Goal: Task Accomplishment & Management: Use online tool/utility

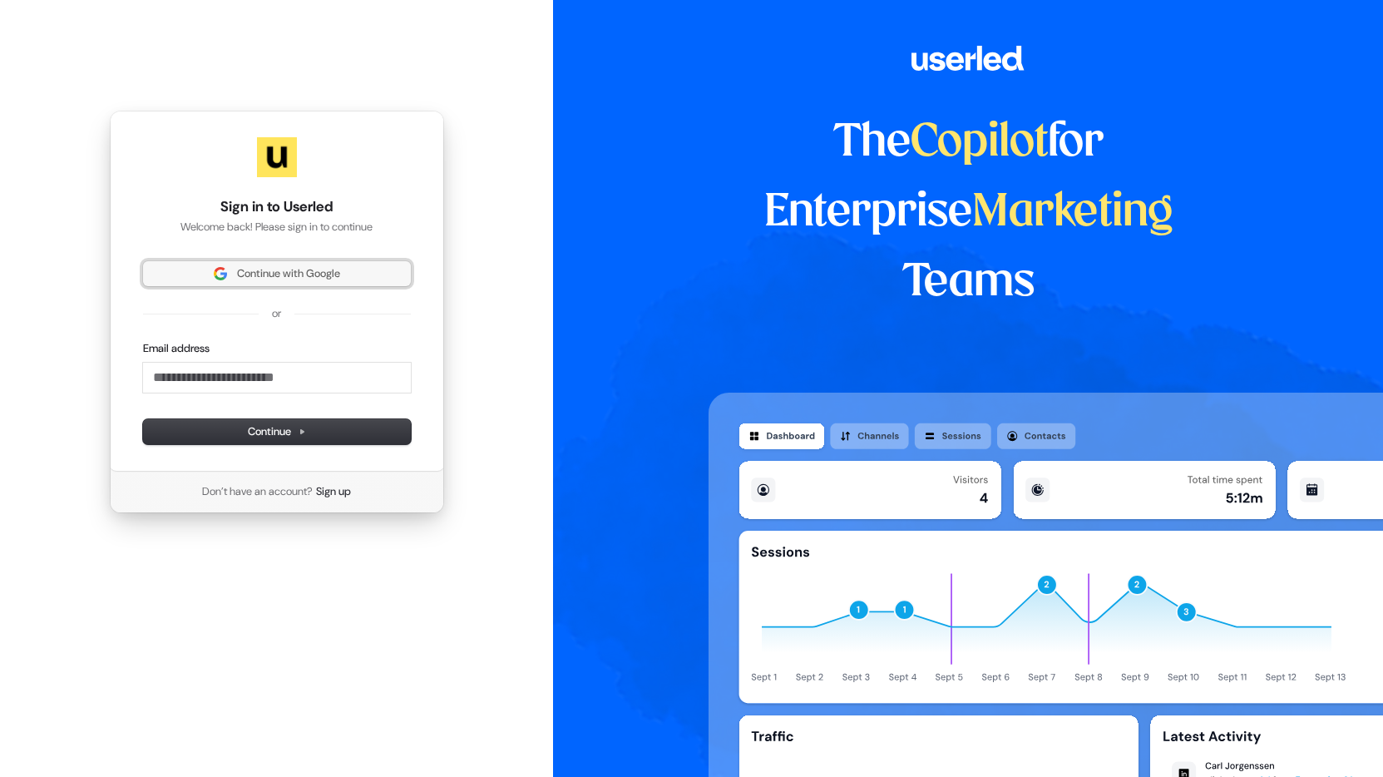
click at [286, 265] on button "Continue with Google" at bounding box center [277, 273] width 268 height 25
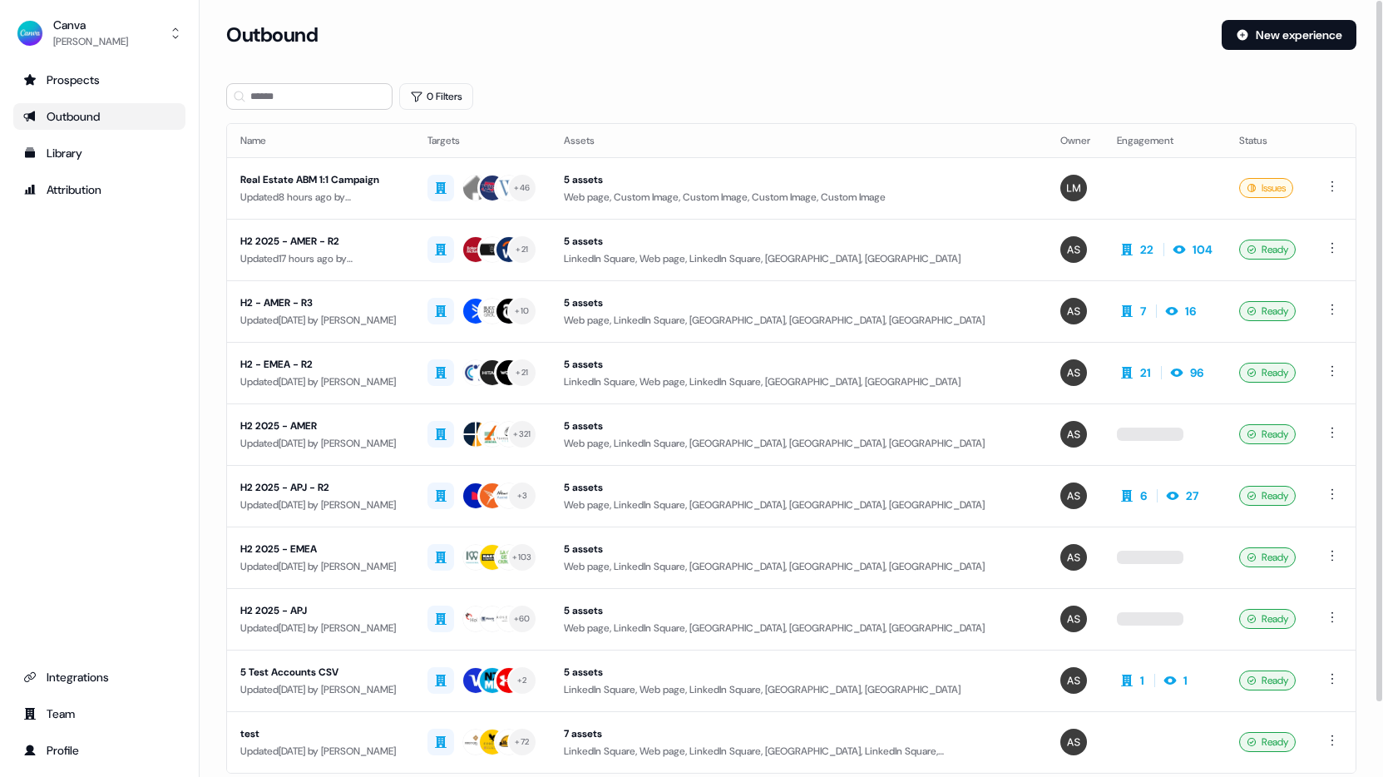
click at [660, 31] on div "Outbound" at bounding box center [717, 35] width 982 height 30
click at [82, 176] on link "Attribution" at bounding box center [99, 189] width 172 height 27
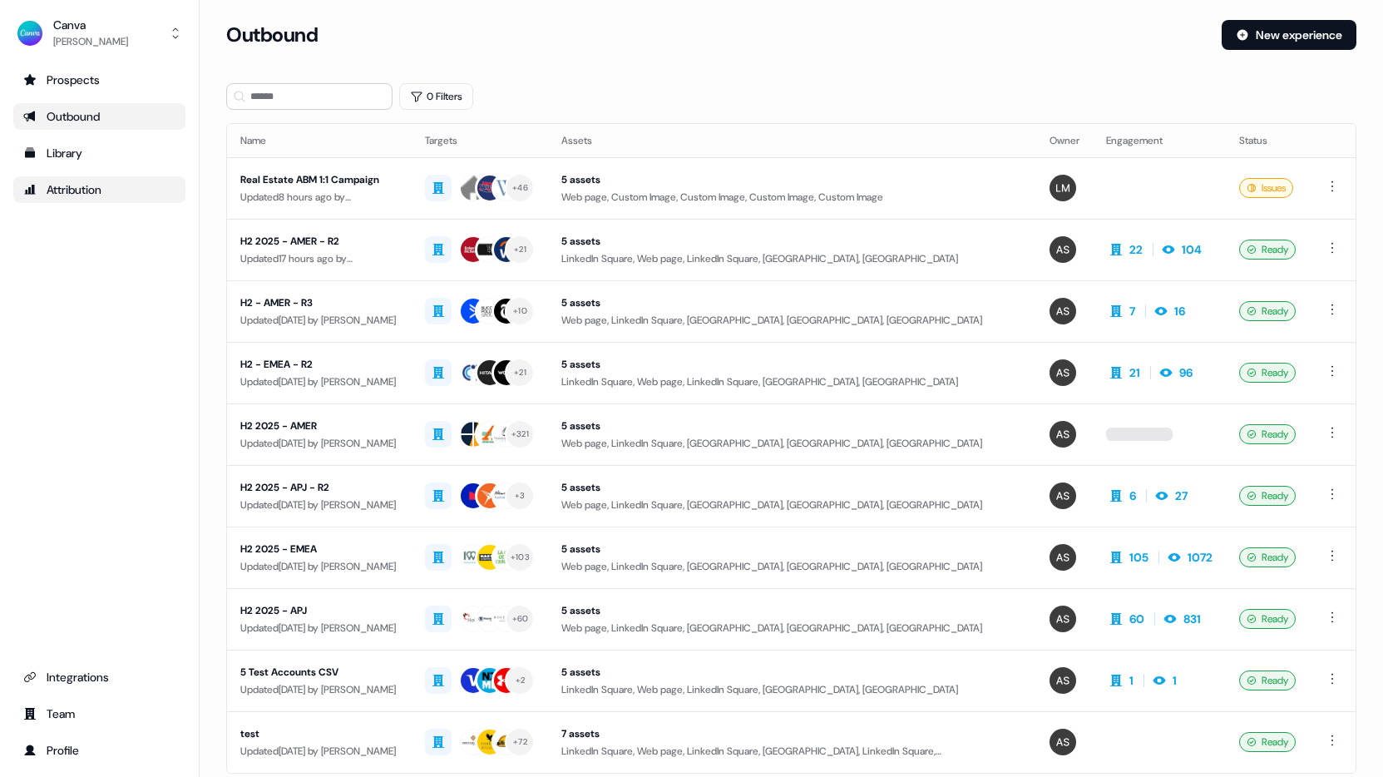
click at [82, 188] on div "Attribution" at bounding box center [99, 189] width 152 height 17
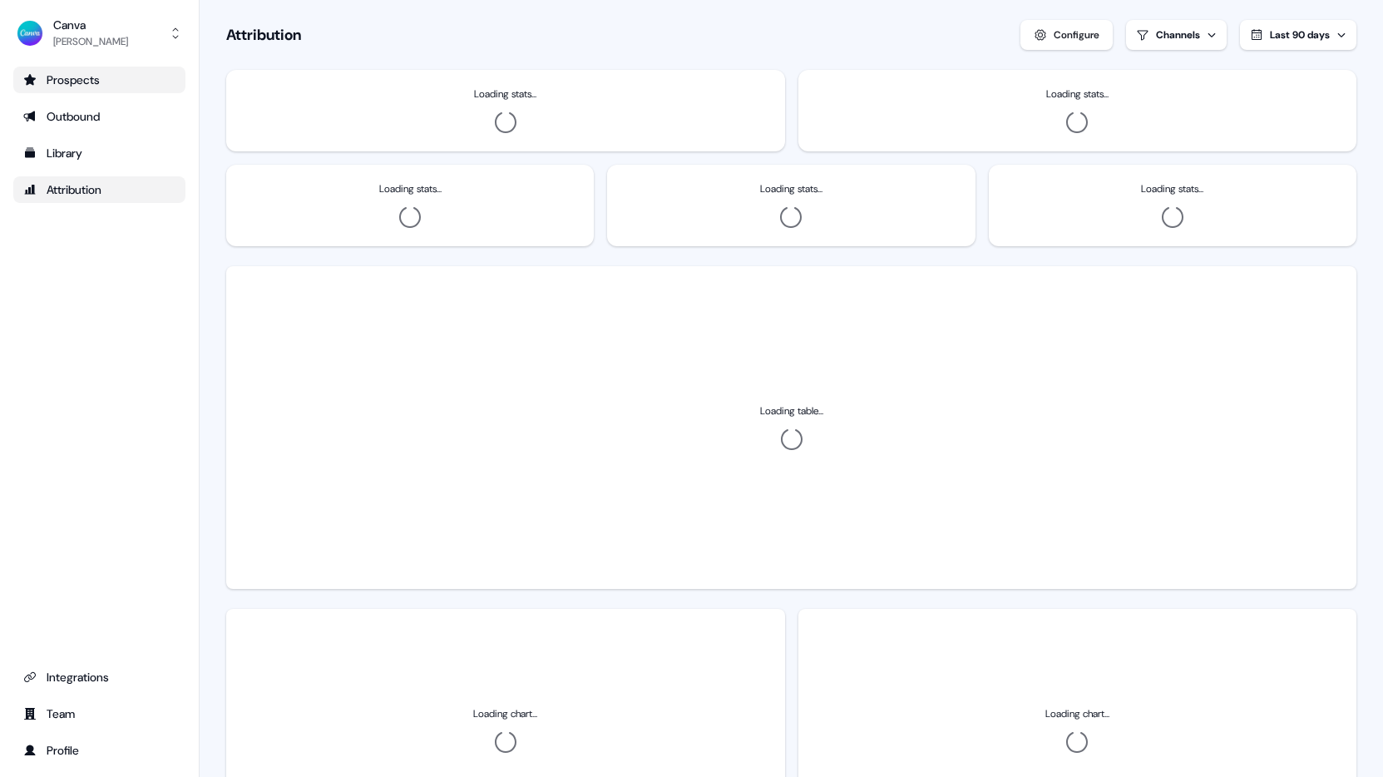
click at [59, 74] on div "Prospects" at bounding box center [99, 80] width 152 height 17
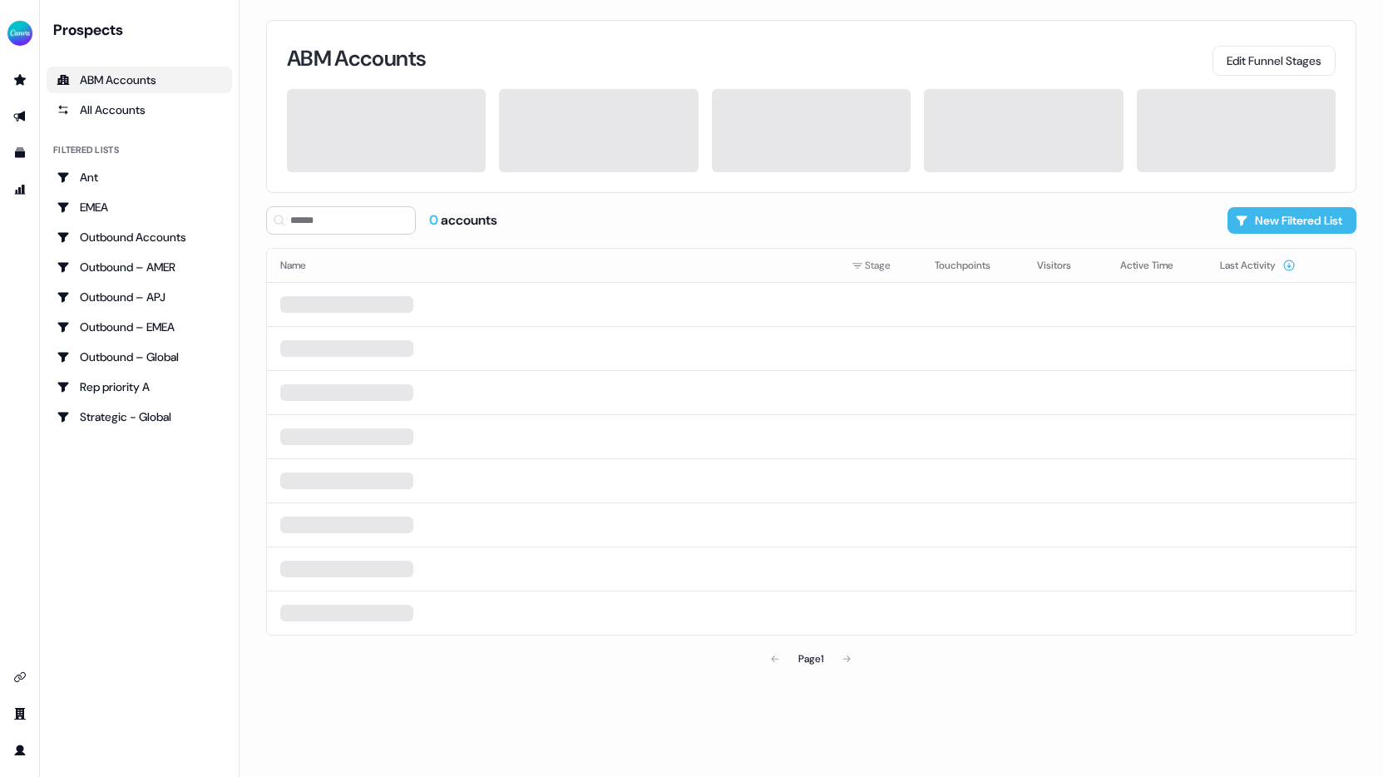
click at [1298, 214] on button "New Filtered List" at bounding box center [1291, 220] width 129 height 27
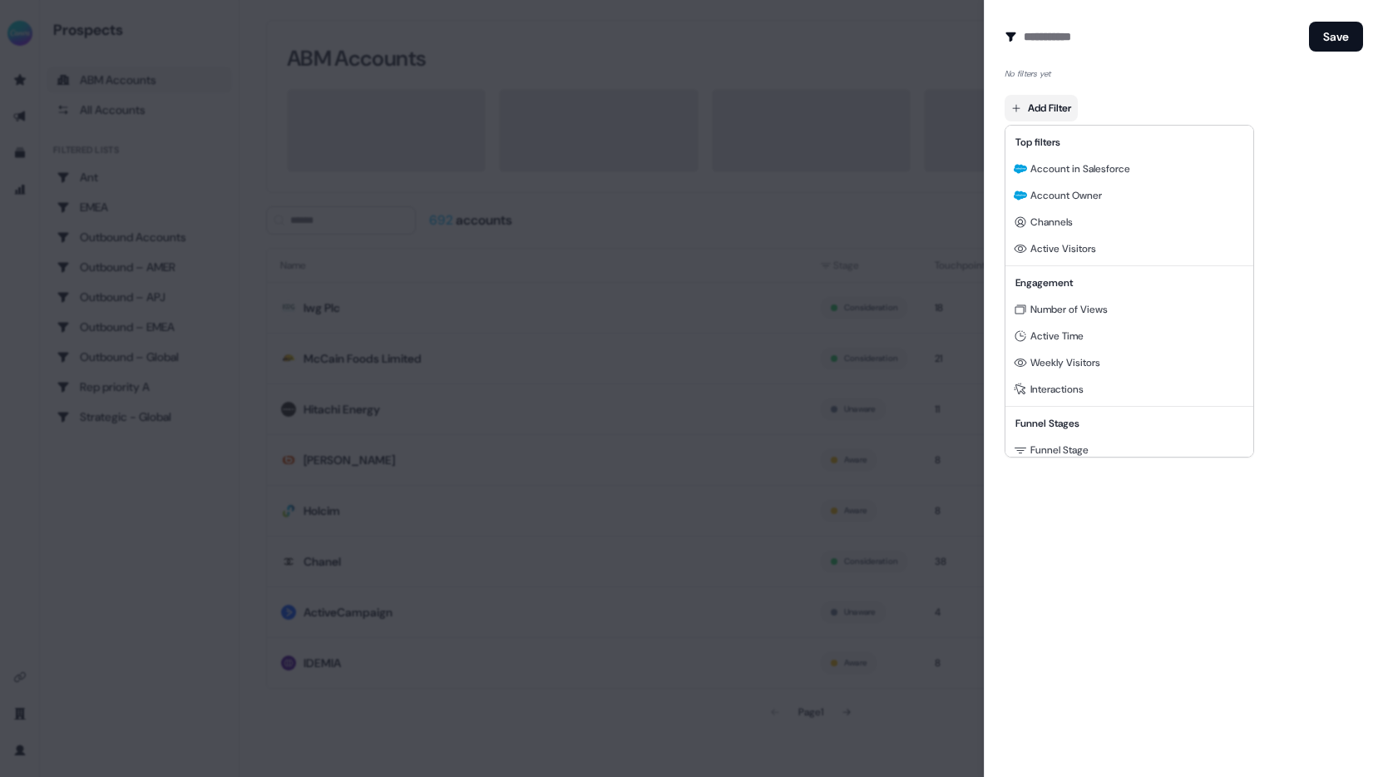
click at [1062, 105] on body "For the best experience switch devices to a bigger screen. Go to [DOMAIN_NAME] …" at bounding box center [691, 388] width 1383 height 777
click at [1056, 210] on div "Channels" at bounding box center [1128, 222] width 241 height 27
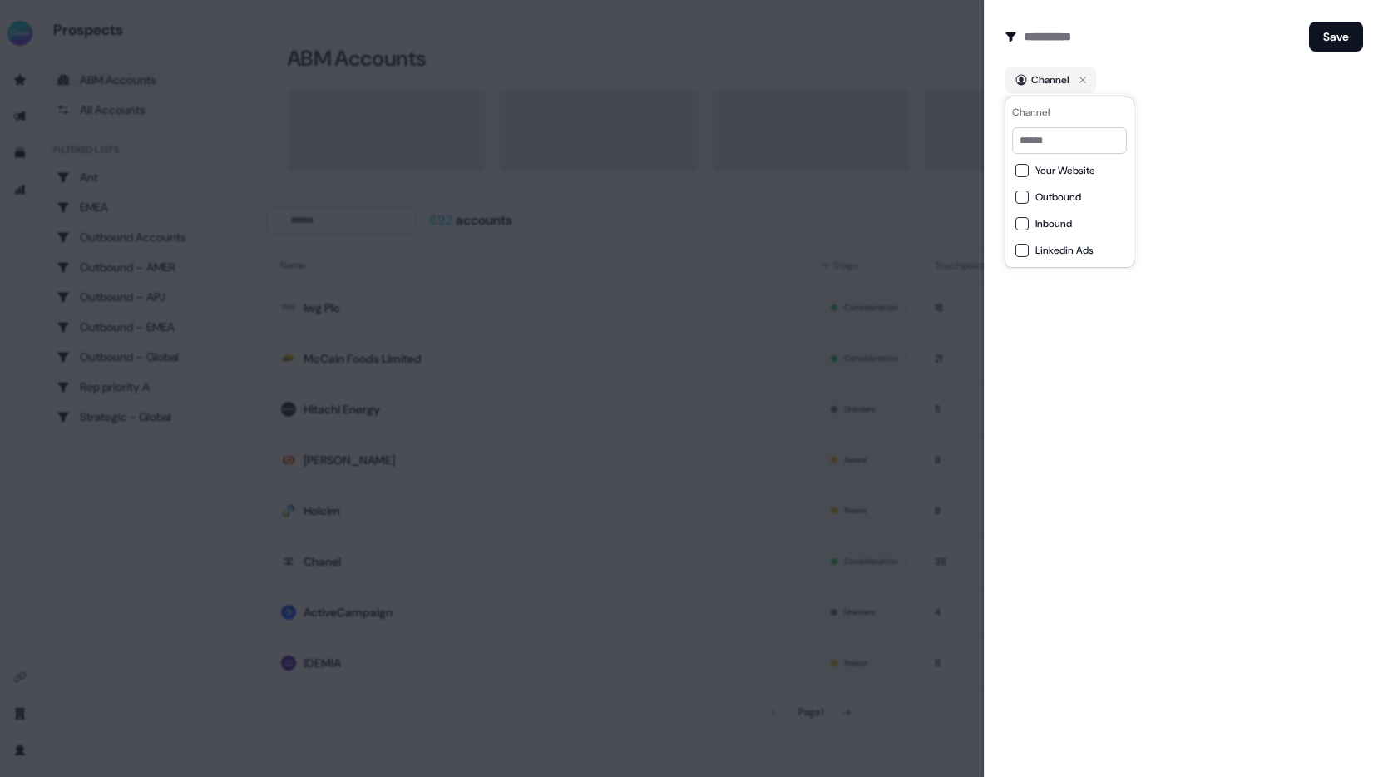
click at [1058, 194] on span "Outbound" at bounding box center [1058, 196] width 46 height 13
click at [1343, 37] on button "Save" at bounding box center [1336, 37] width 54 height 30
click at [1094, 33] on input at bounding box center [1162, 36] width 279 height 33
click at [536, 341] on div at bounding box center [691, 388] width 1383 height 777
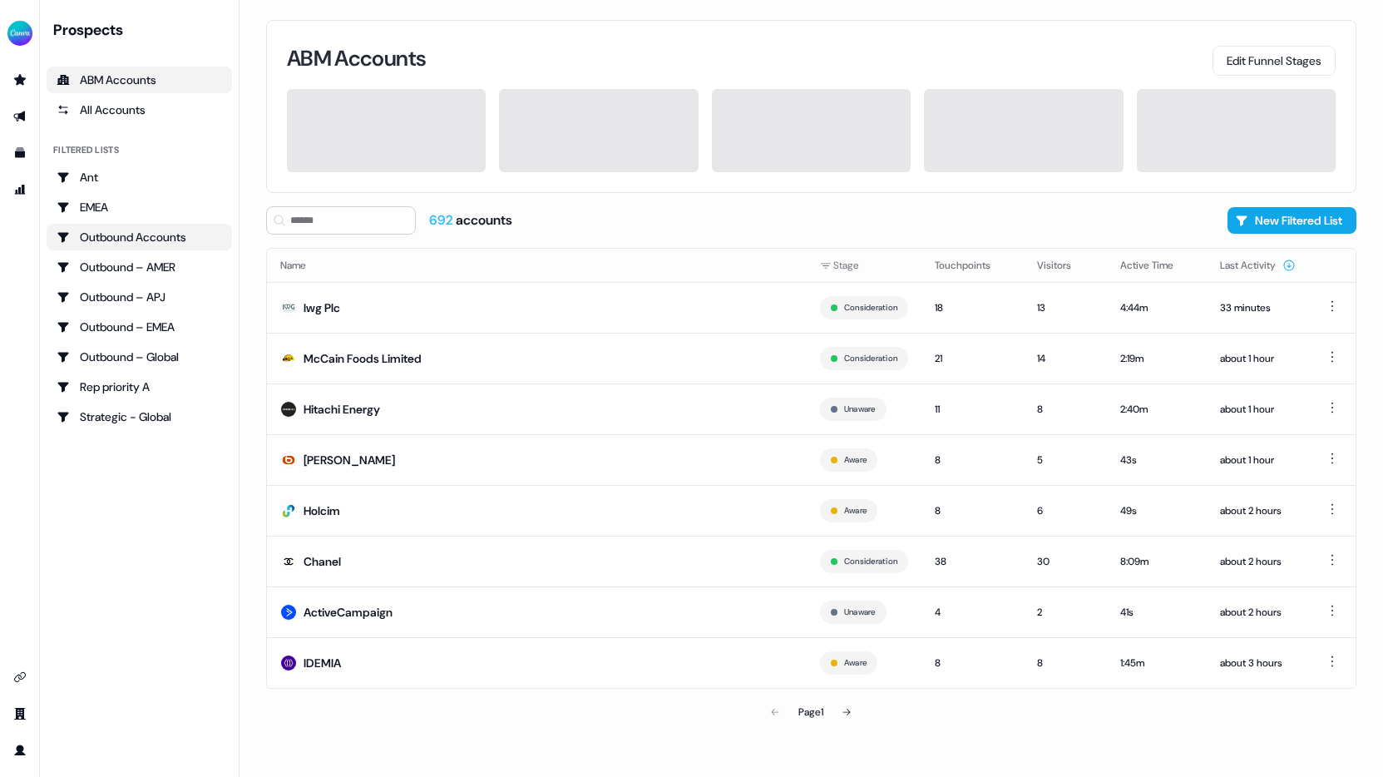
click at [160, 235] on div "Outbound Accounts" at bounding box center [139, 237] width 165 height 17
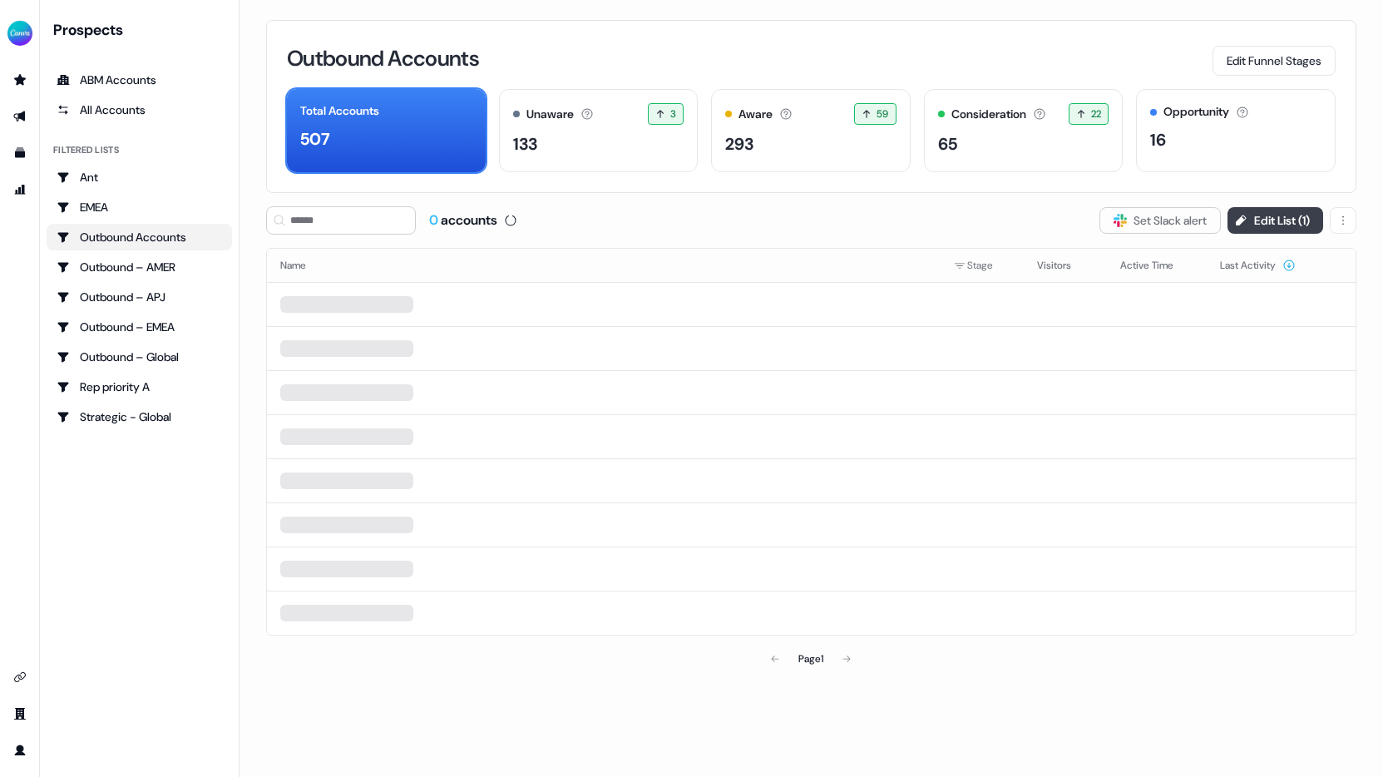
click at [1270, 221] on button "Edit List ( 1 )" at bounding box center [1275, 220] width 96 height 27
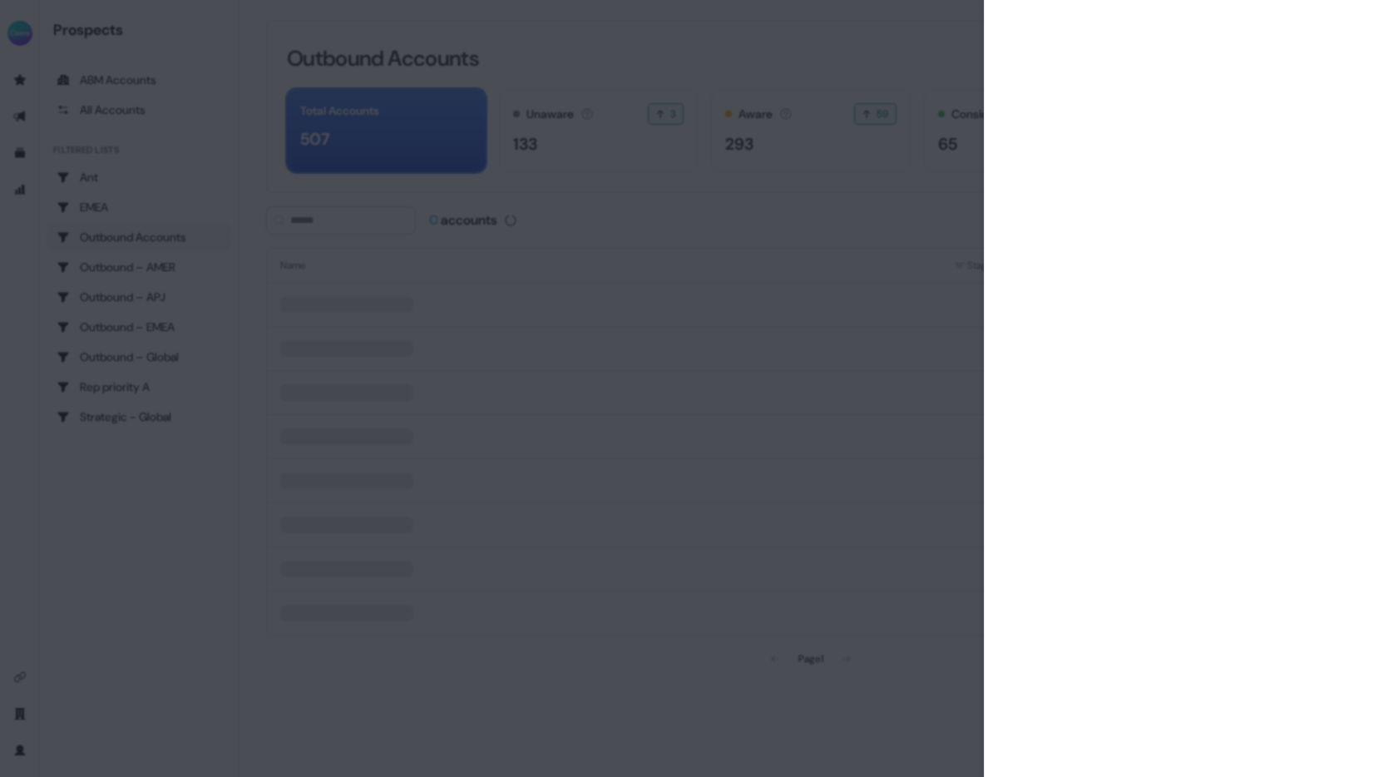
click at [888, 50] on div at bounding box center [691, 388] width 1383 height 777
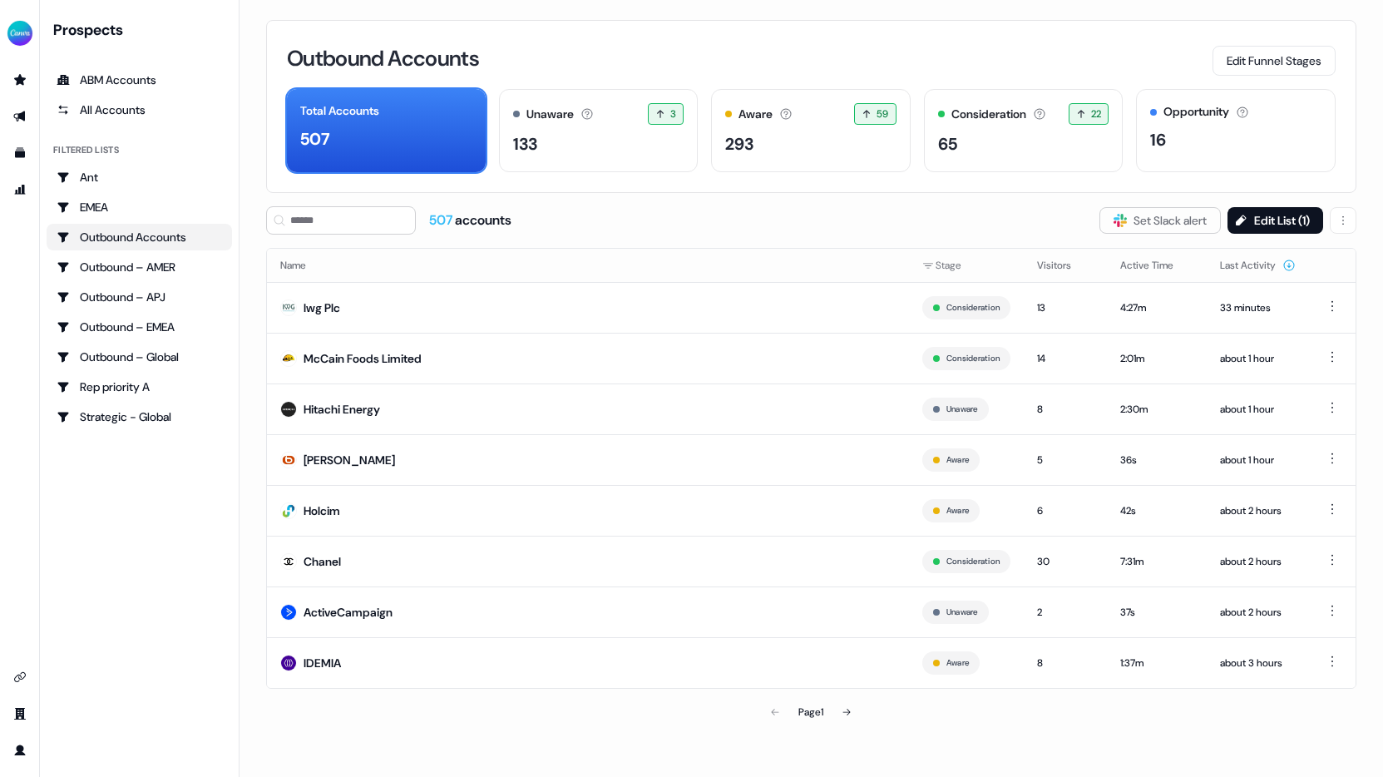
click at [781, 230] on div "507 accounts Slack Logo SVG Set Slack alert Edit List ( 1 )" at bounding box center [811, 220] width 1090 height 28
click at [1186, 122] on div "Opportunity Accounts that have an opportunity which hasn't closed yet. 16" at bounding box center [1236, 130] width 200 height 83
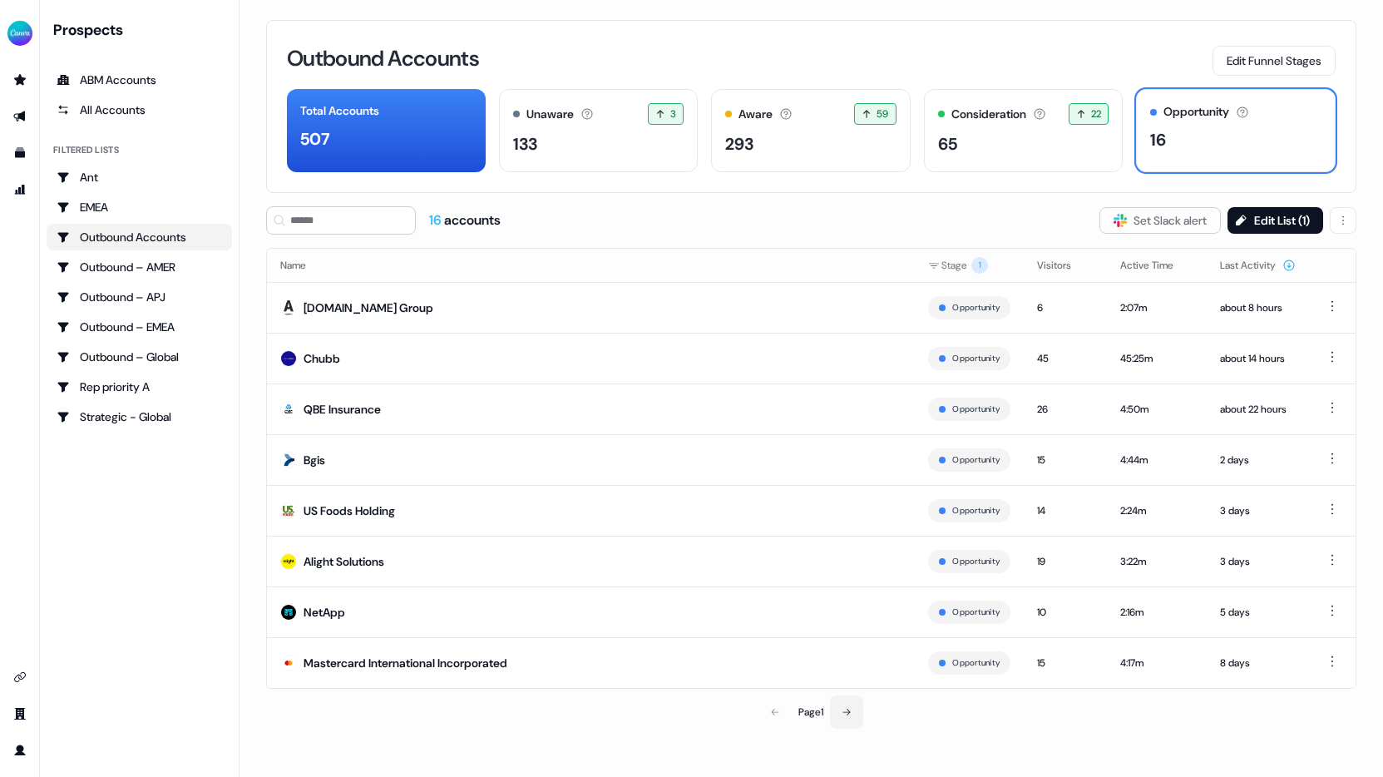
click at [854, 709] on button at bounding box center [846, 711] width 33 height 33
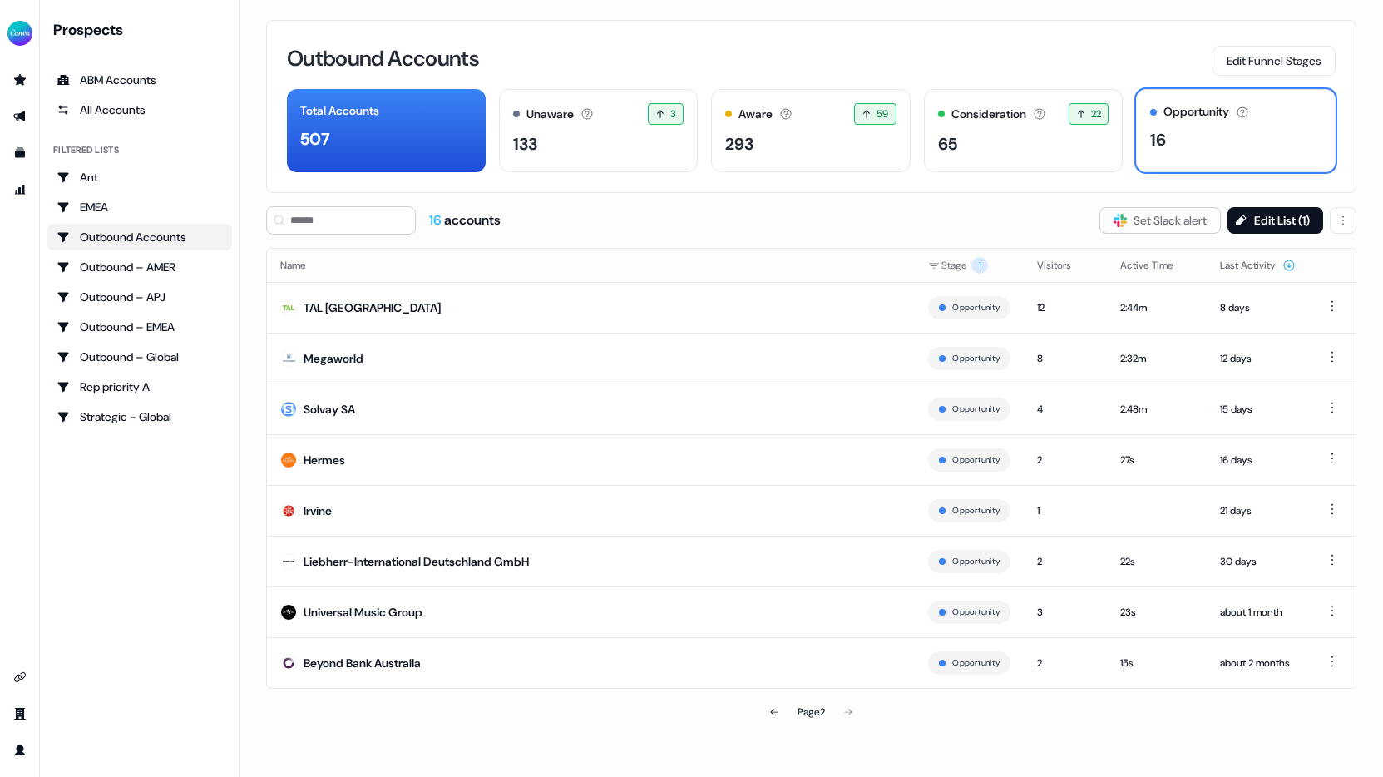
click at [851, 706] on div "Page 2" at bounding box center [811, 711] width 354 height 33
click at [773, 712] on icon at bounding box center [774, 712] width 10 height 10
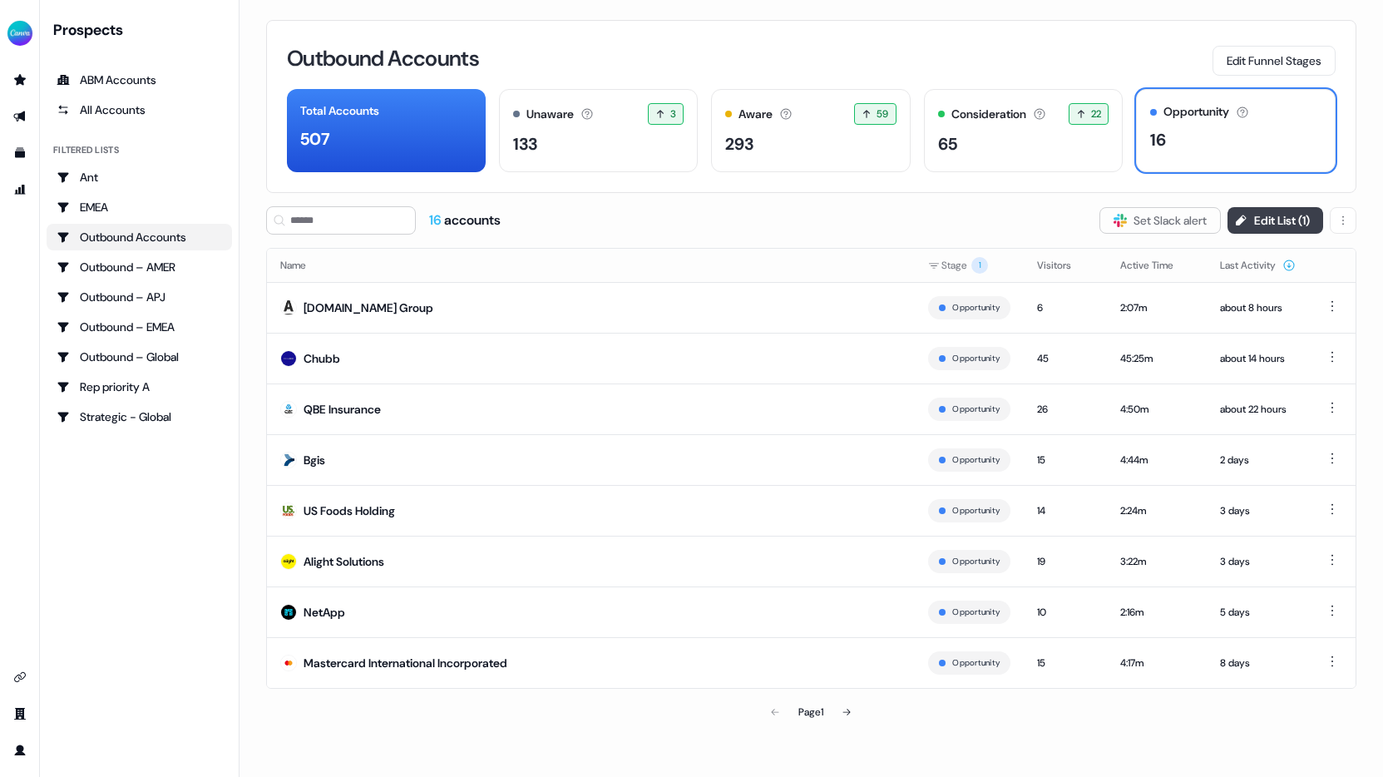
click at [1246, 226] on button "Edit List ( 1 )" at bounding box center [1275, 220] width 96 height 27
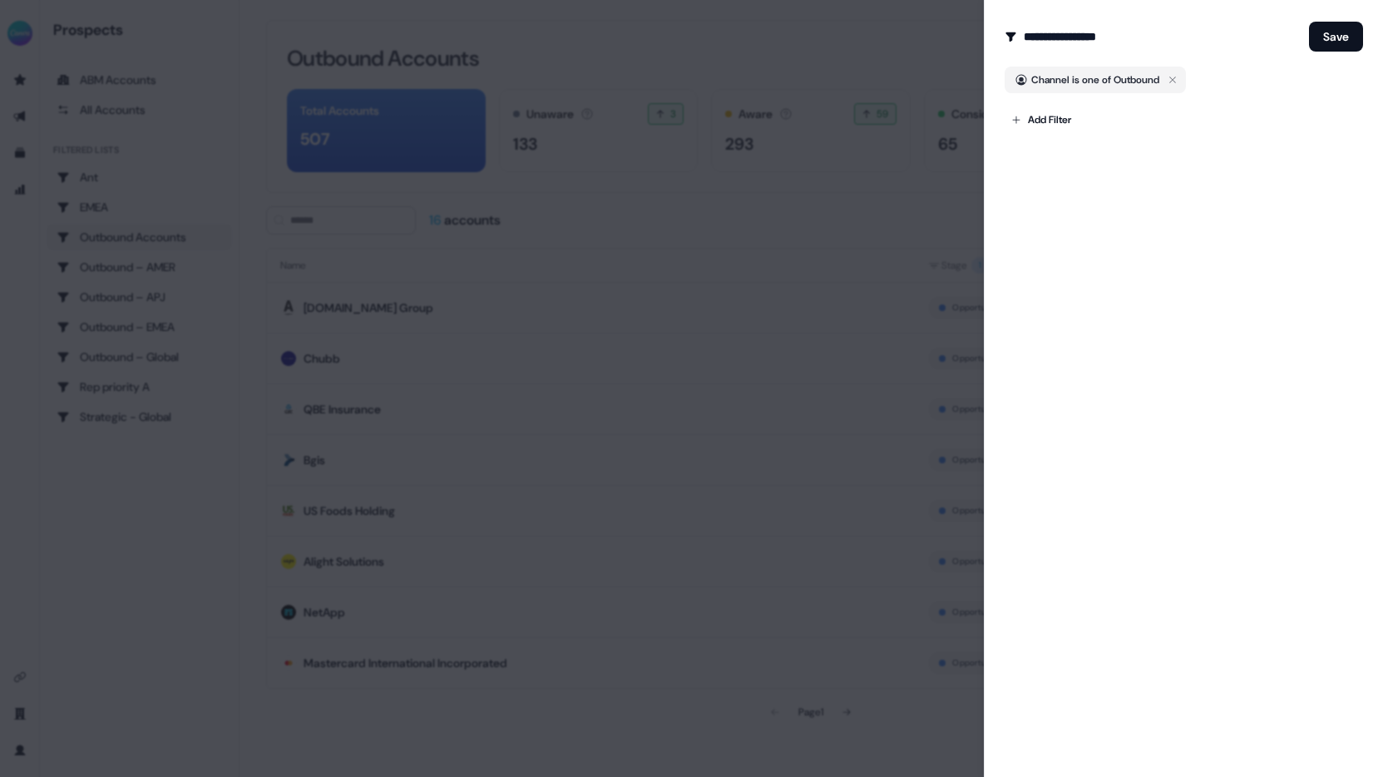
click at [732, 187] on div at bounding box center [691, 388] width 1383 height 777
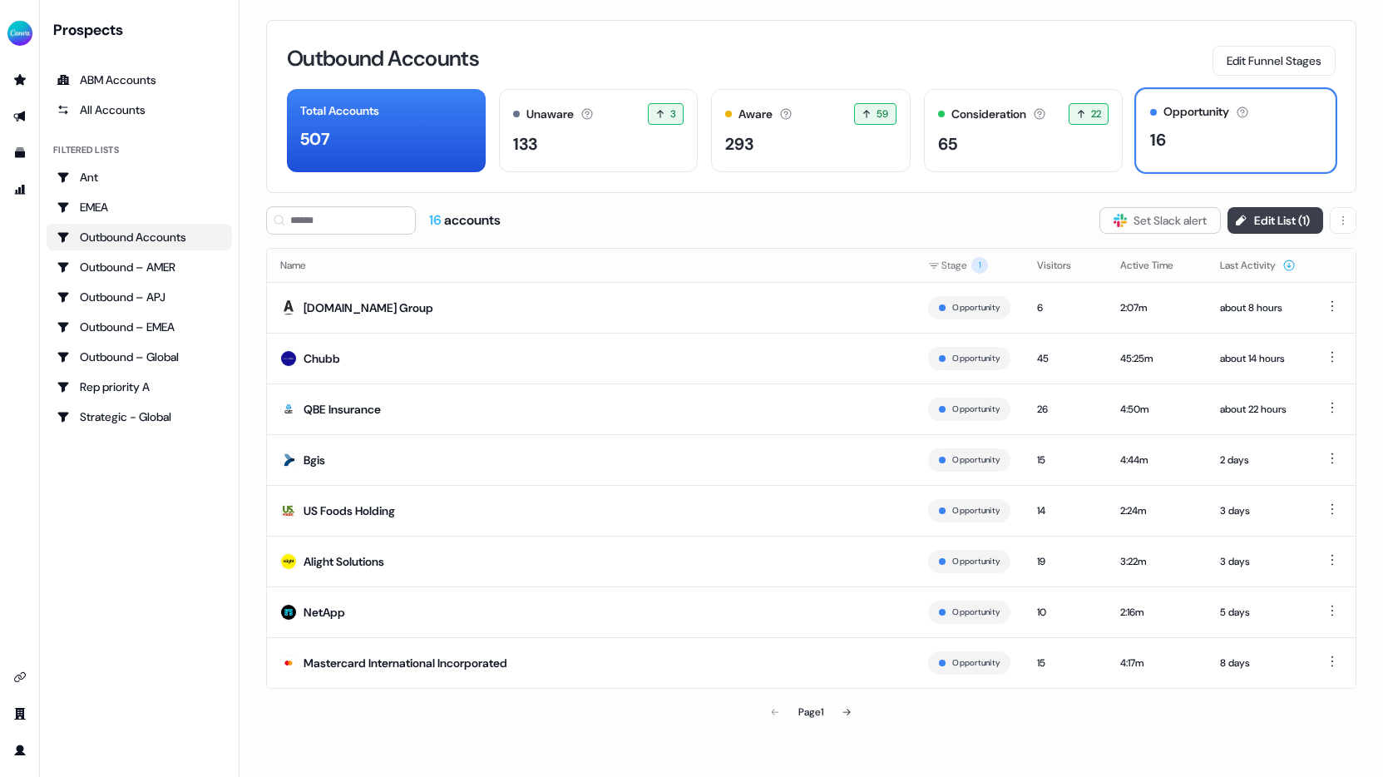
click at [1267, 216] on button "Edit List ( 1 )" at bounding box center [1275, 220] width 96 height 27
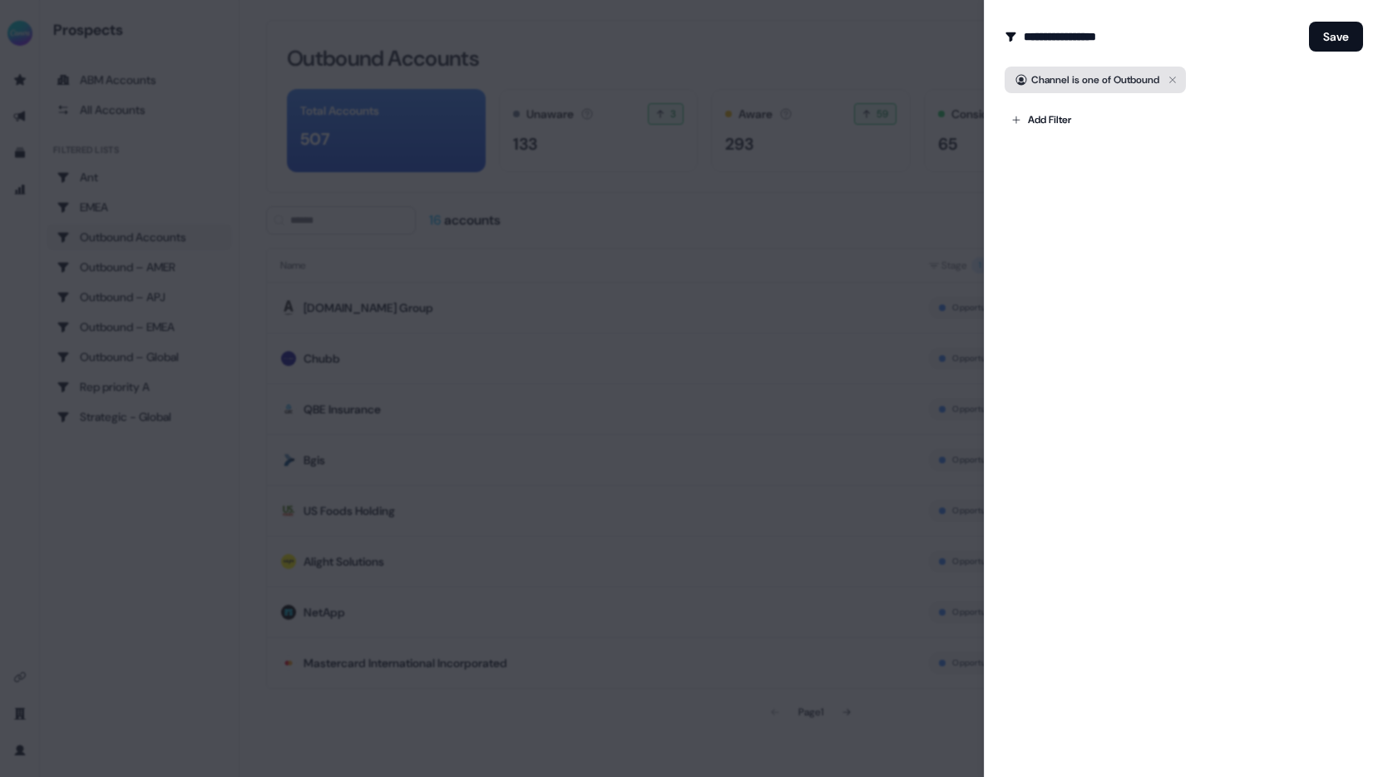
click at [1177, 73] on icon "button" at bounding box center [1172, 80] width 20 height 20
click at [773, 241] on div at bounding box center [691, 388] width 1383 height 777
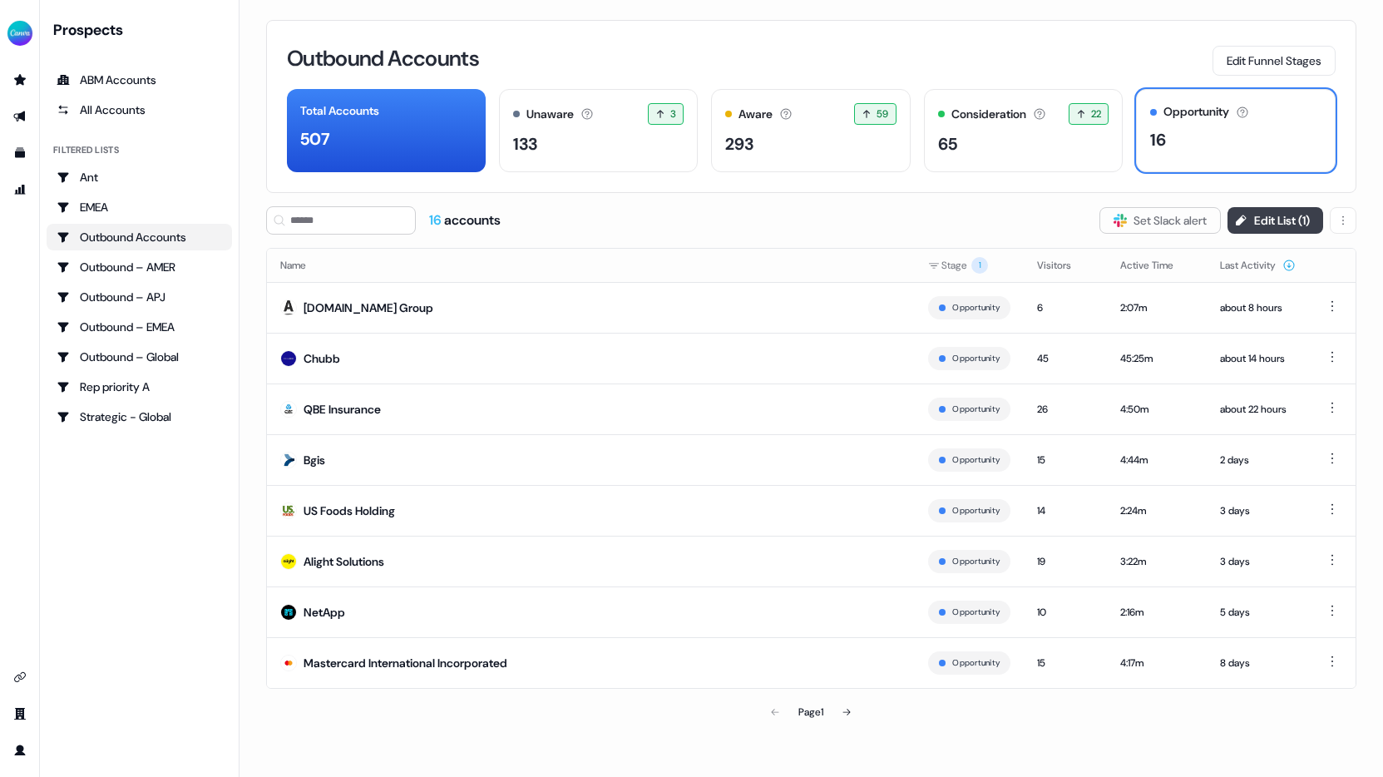
click at [1260, 225] on button "Edit List ( 1 )" at bounding box center [1275, 220] width 96 height 27
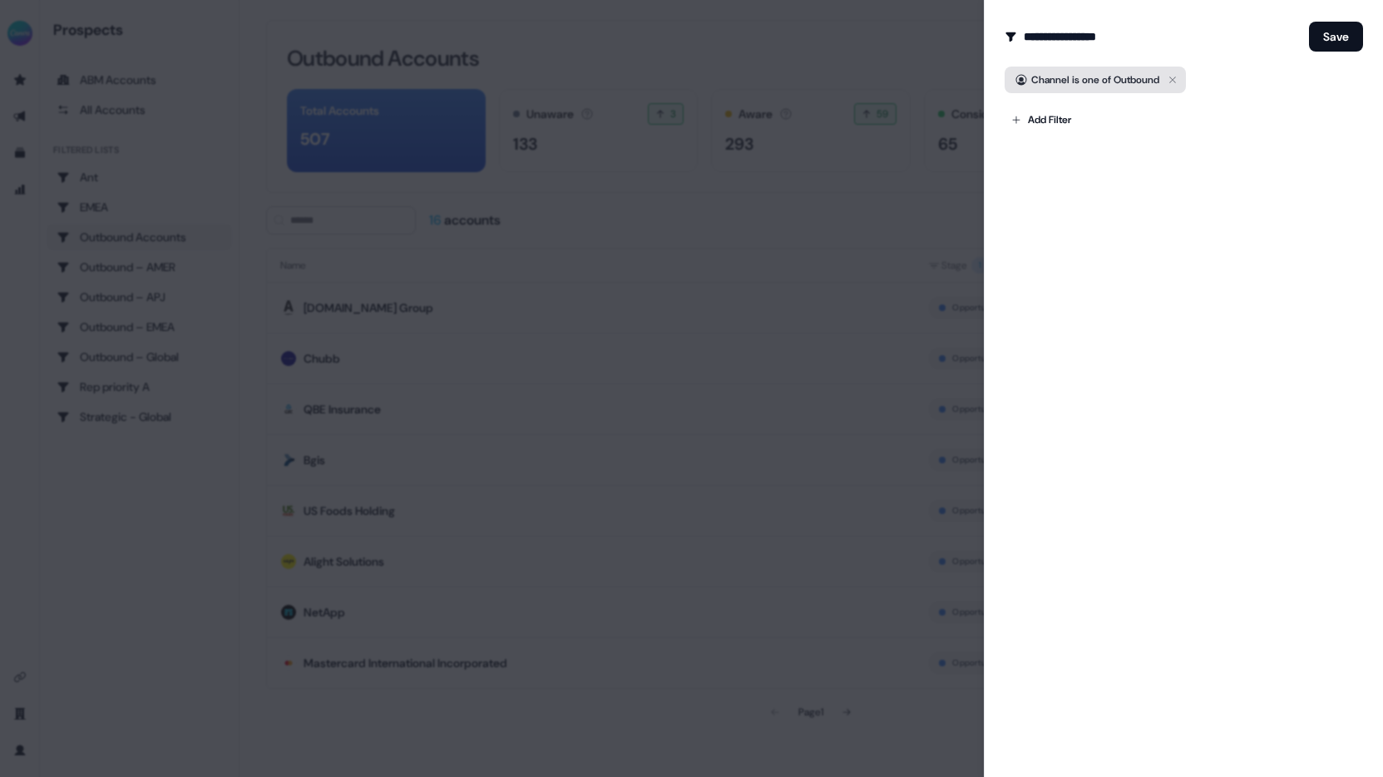
click at [1180, 77] on icon "button" at bounding box center [1172, 80] width 20 height 20
click at [1338, 45] on button "Save" at bounding box center [1336, 37] width 54 height 30
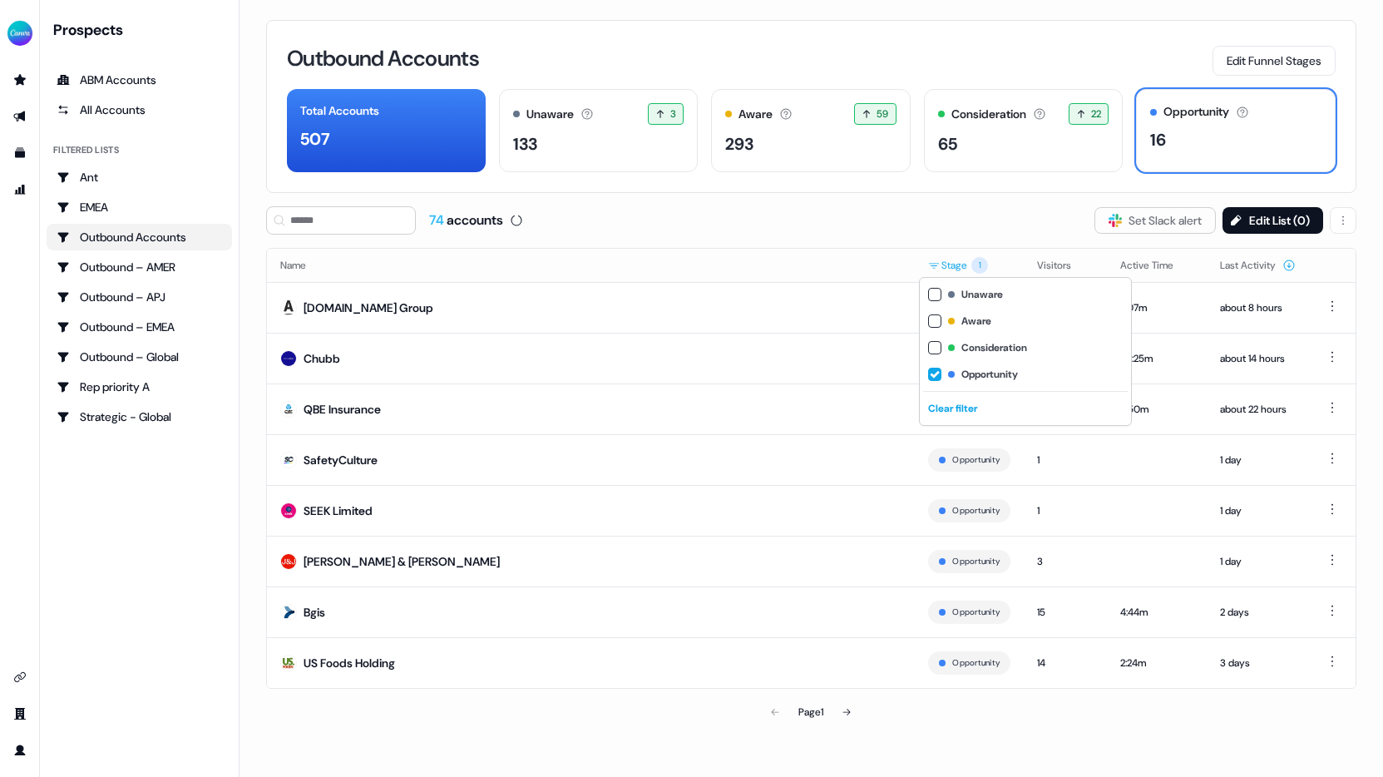
click at [949, 264] on html "For the best experience switch devices to a bigger screen. Go to [DOMAIN_NAME] …" at bounding box center [691, 388] width 1383 height 777
click at [988, 195] on html "For the best experience switch devices to a bigger screen. Go to [DOMAIN_NAME] …" at bounding box center [691, 388] width 1383 height 777
click at [842, 710] on button at bounding box center [846, 711] width 33 height 33
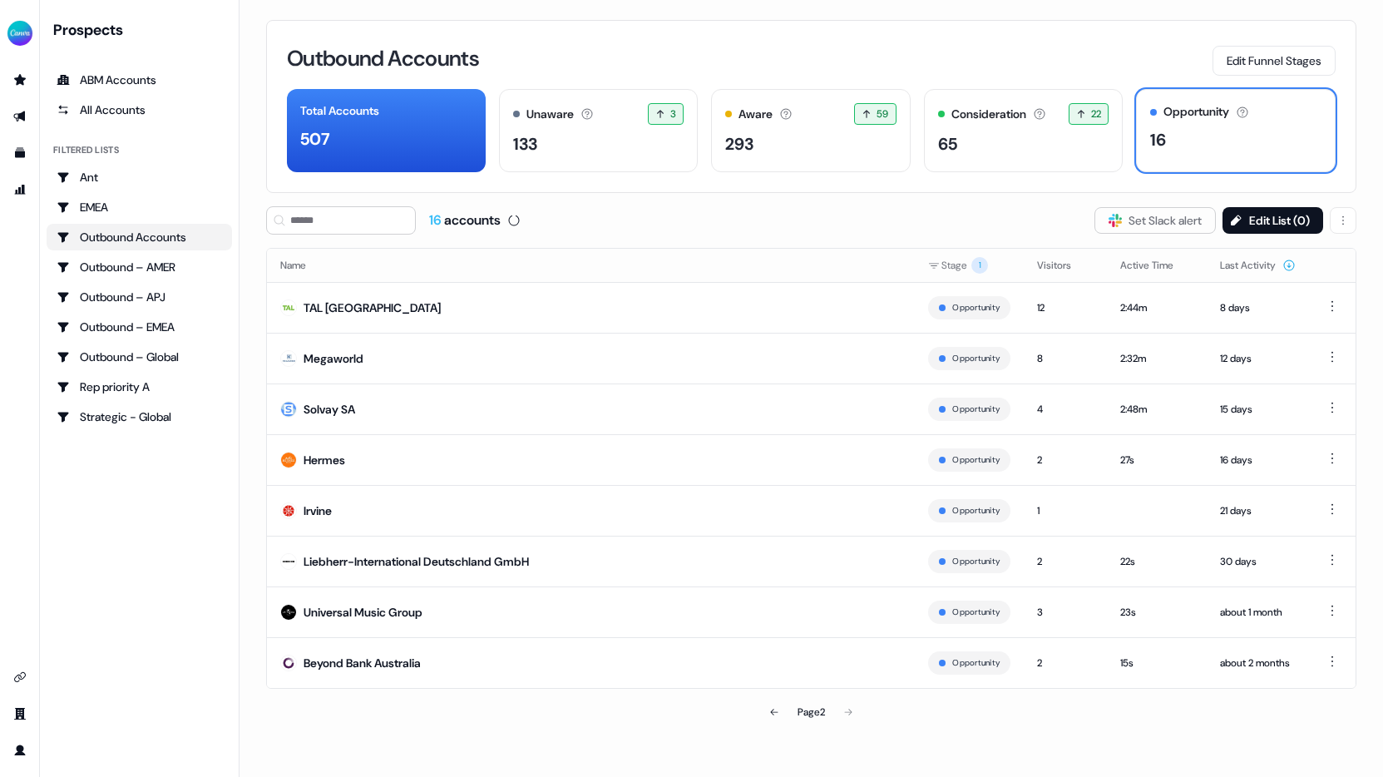
click at [856, 710] on div "Page 2" at bounding box center [811, 711] width 354 height 33
click at [774, 701] on button at bounding box center [773, 711] width 33 height 33
